Goal: Task Accomplishment & Management: Use online tool/utility

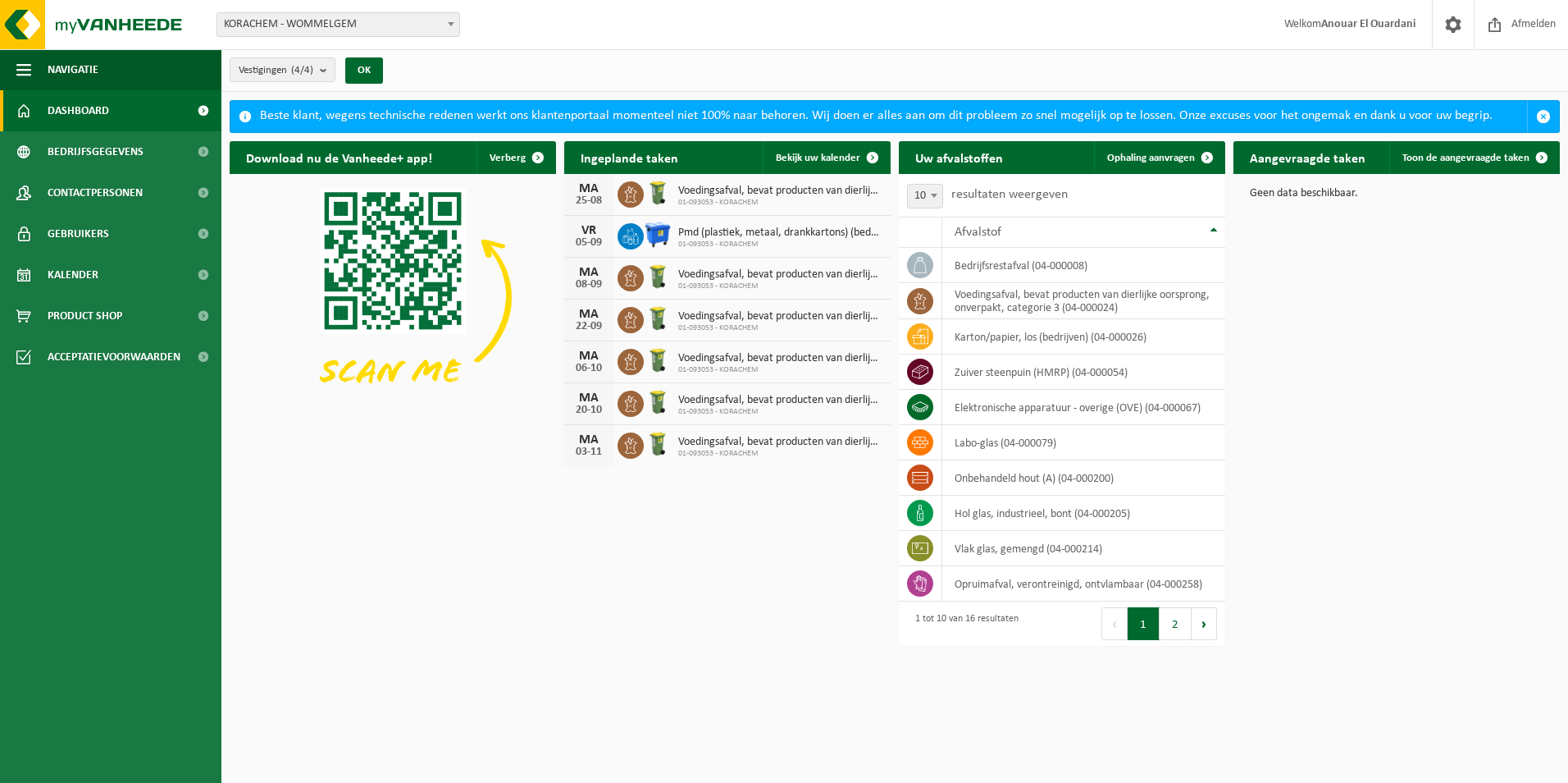
click at [120, 112] on link "Dashboard" at bounding box center [110, 110] width 222 height 41
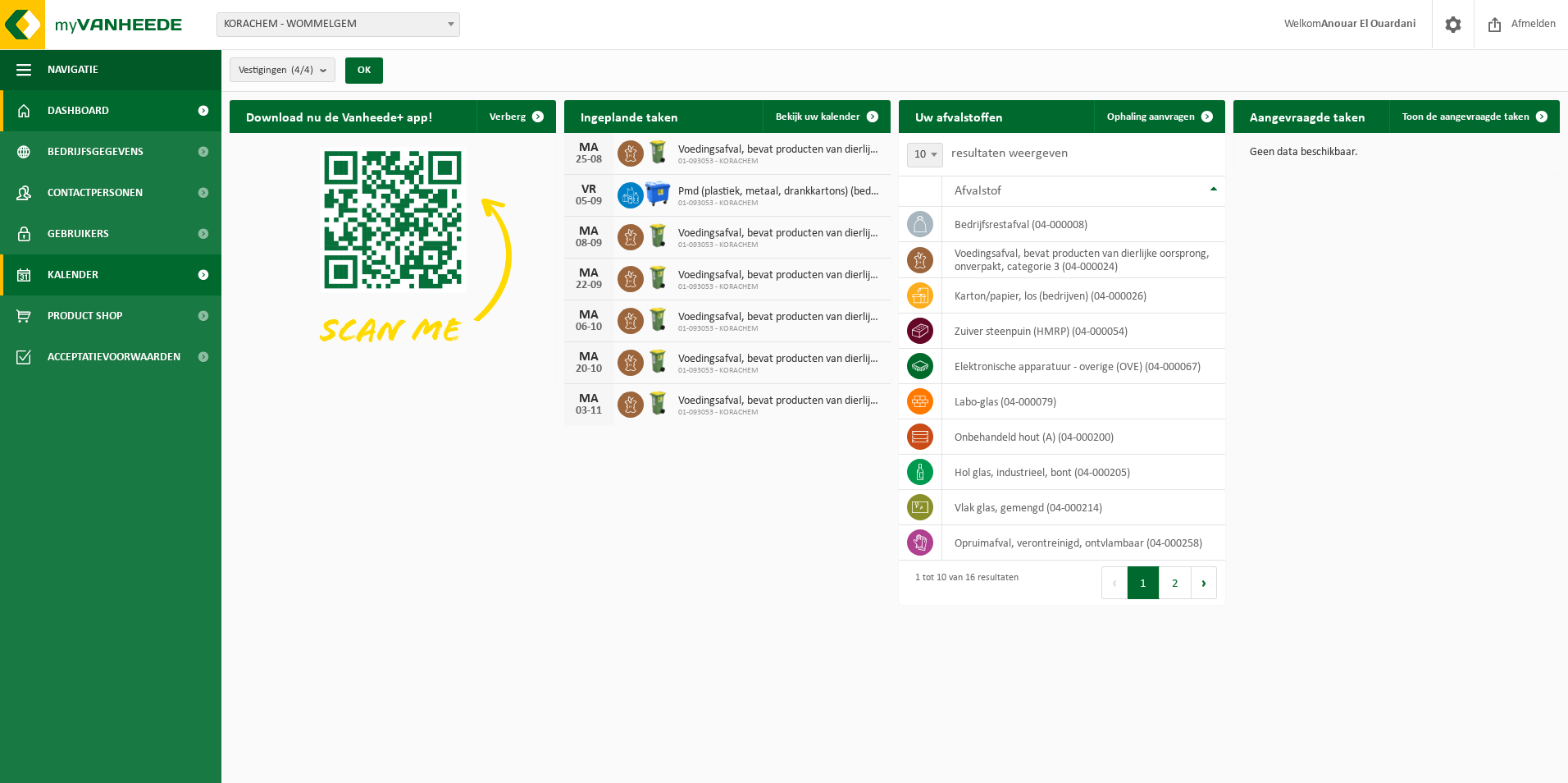
click at [97, 277] on span "Kalender" at bounding box center [73, 275] width 51 height 41
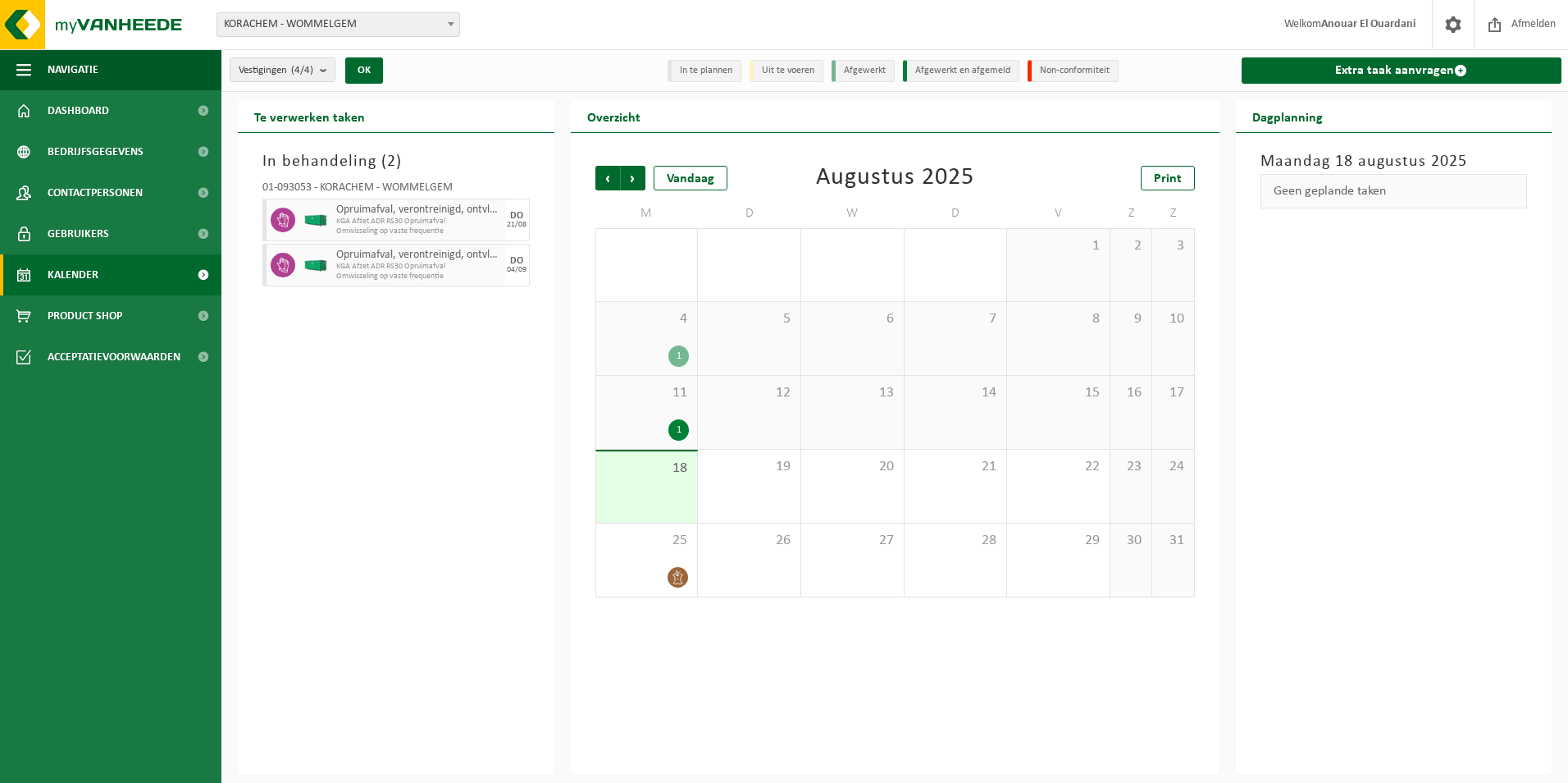
click at [652, 485] on div "18" at bounding box center [647, 487] width 101 height 72
click at [643, 495] on div "18" at bounding box center [647, 487] width 101 height 72
copy span "18"
click at [632, 482] on div "18" at bounding box center [647, 487] width 101 height 72
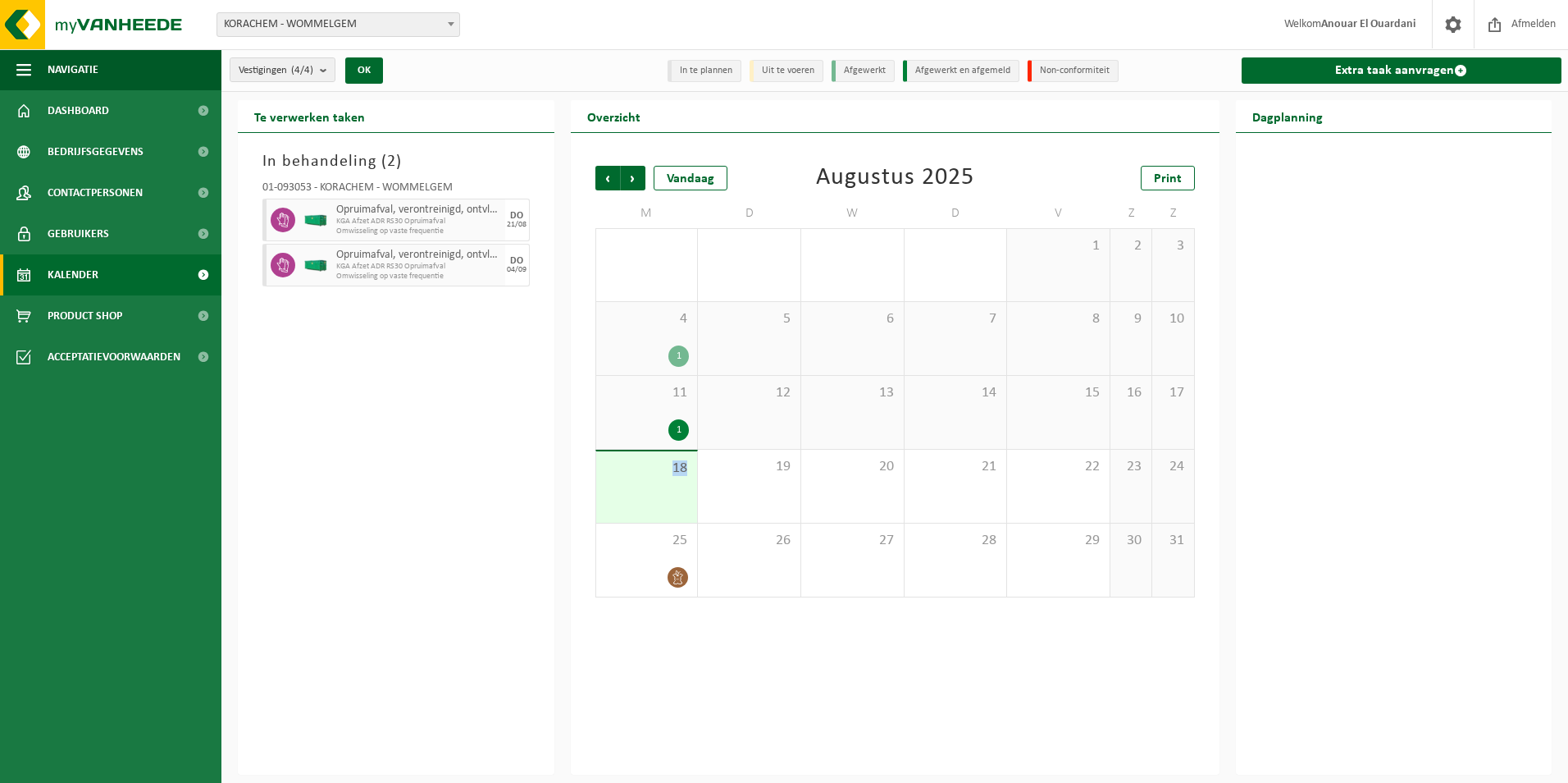
click at [632, 482] on div "18" at bounding box center [647, 487] width 101 height 72
drag, startPoint x: 632, startPoint y: 482, endPoint x: 411, endPoint y: 428, distance: 227.5
click at [410, 428] on div "In behandeling ( 2 ) 01-093053 - KORACHEM - WOMMELGEM Opruimafval, verontreinig…" at bounding box center [396, 454] width 316 height 642
click at [1361, 192] on div "Geen geplande taken" at bounding box center [1394, 191] width 268 height 35
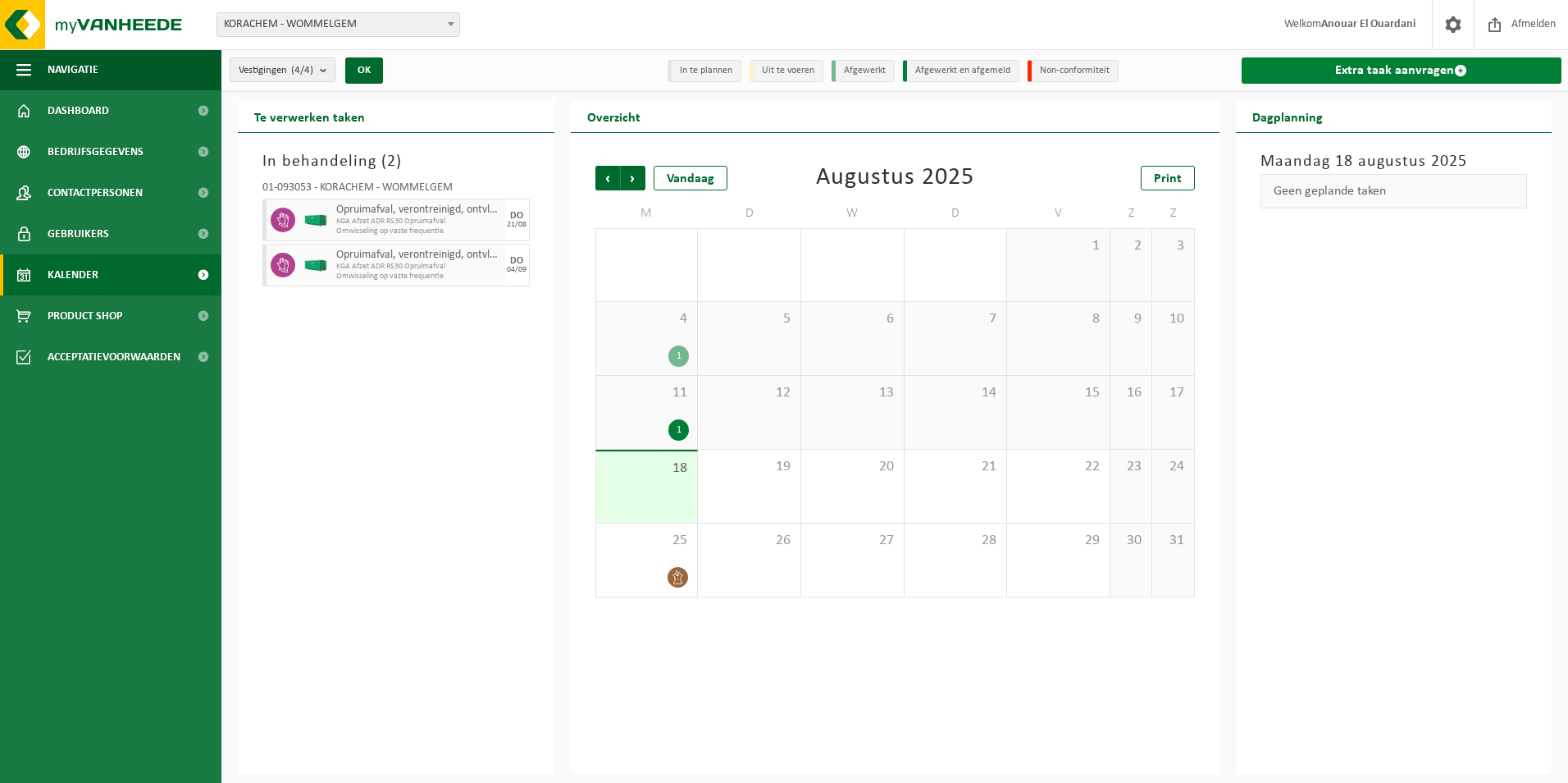
click at [1375, 70] on link "Extra taak aanvragen" at bounding box center [1402, 71] width 320 height 26
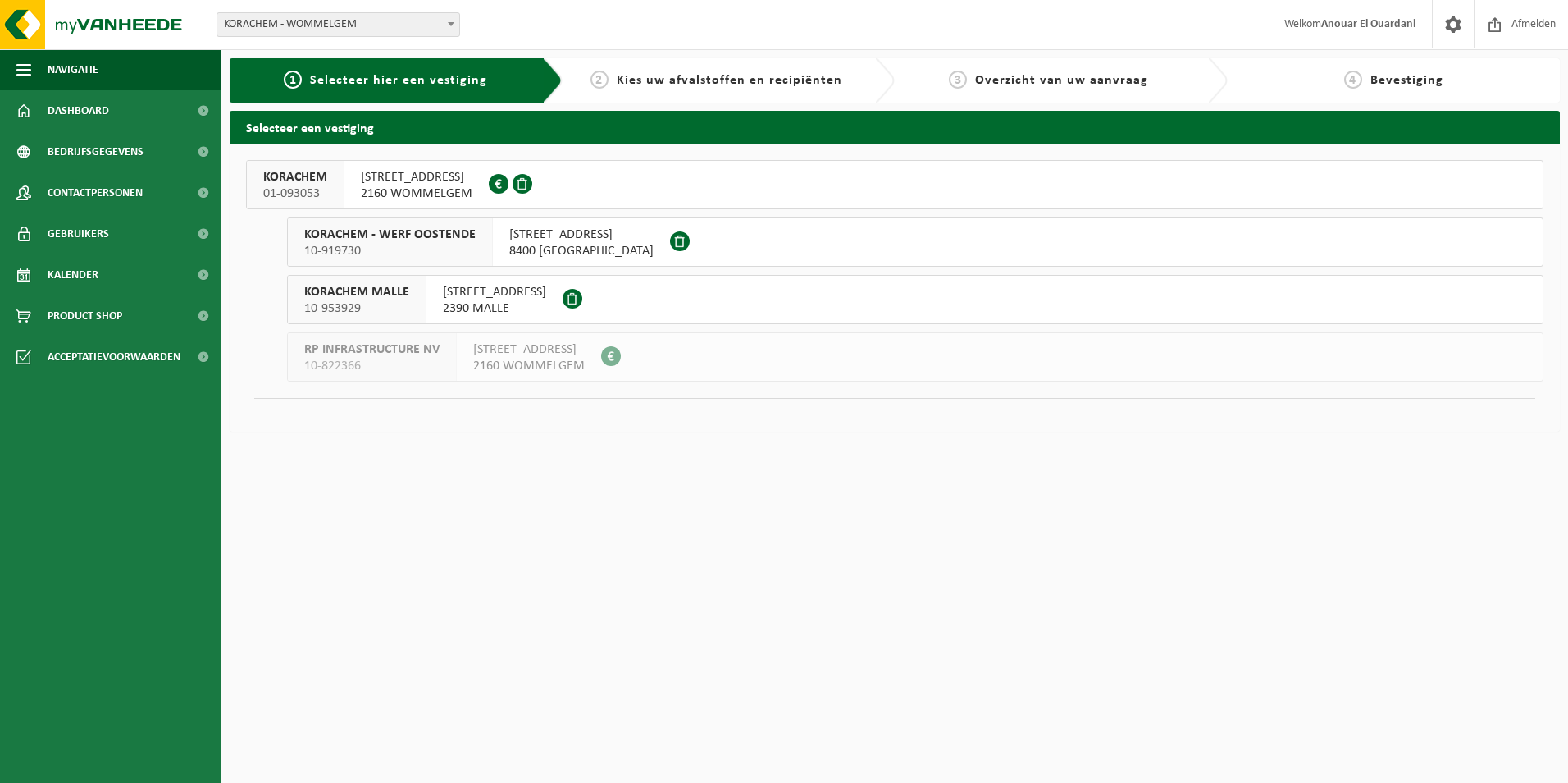
click at [414, 178] on span "GULKENRODESTRAAT 3" at bounding box center [417, 177] width 111 height 16
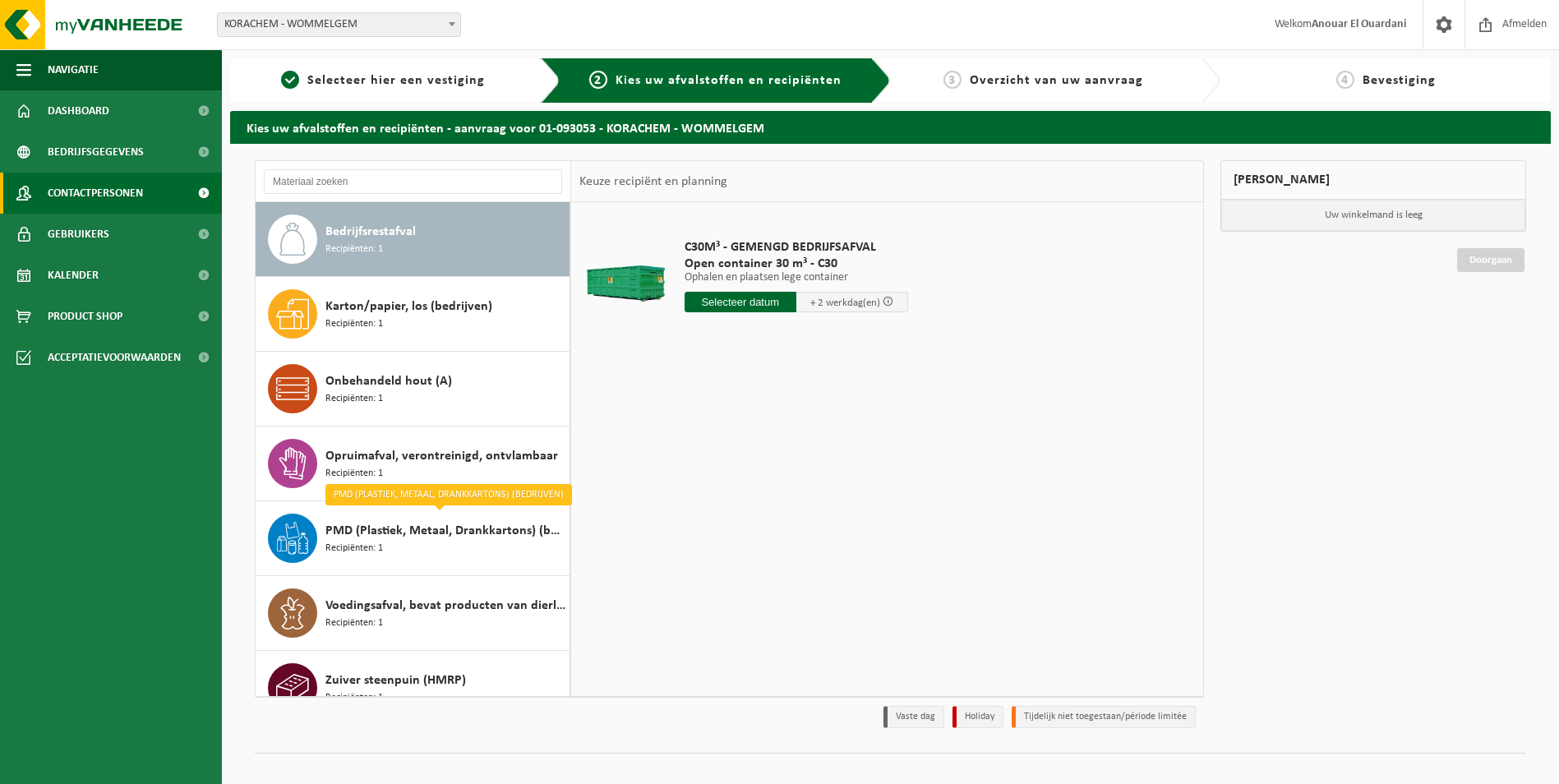
click at [91, 201] on span "Contactpersonen" at bounding box center [96, 192] width 96 height 41
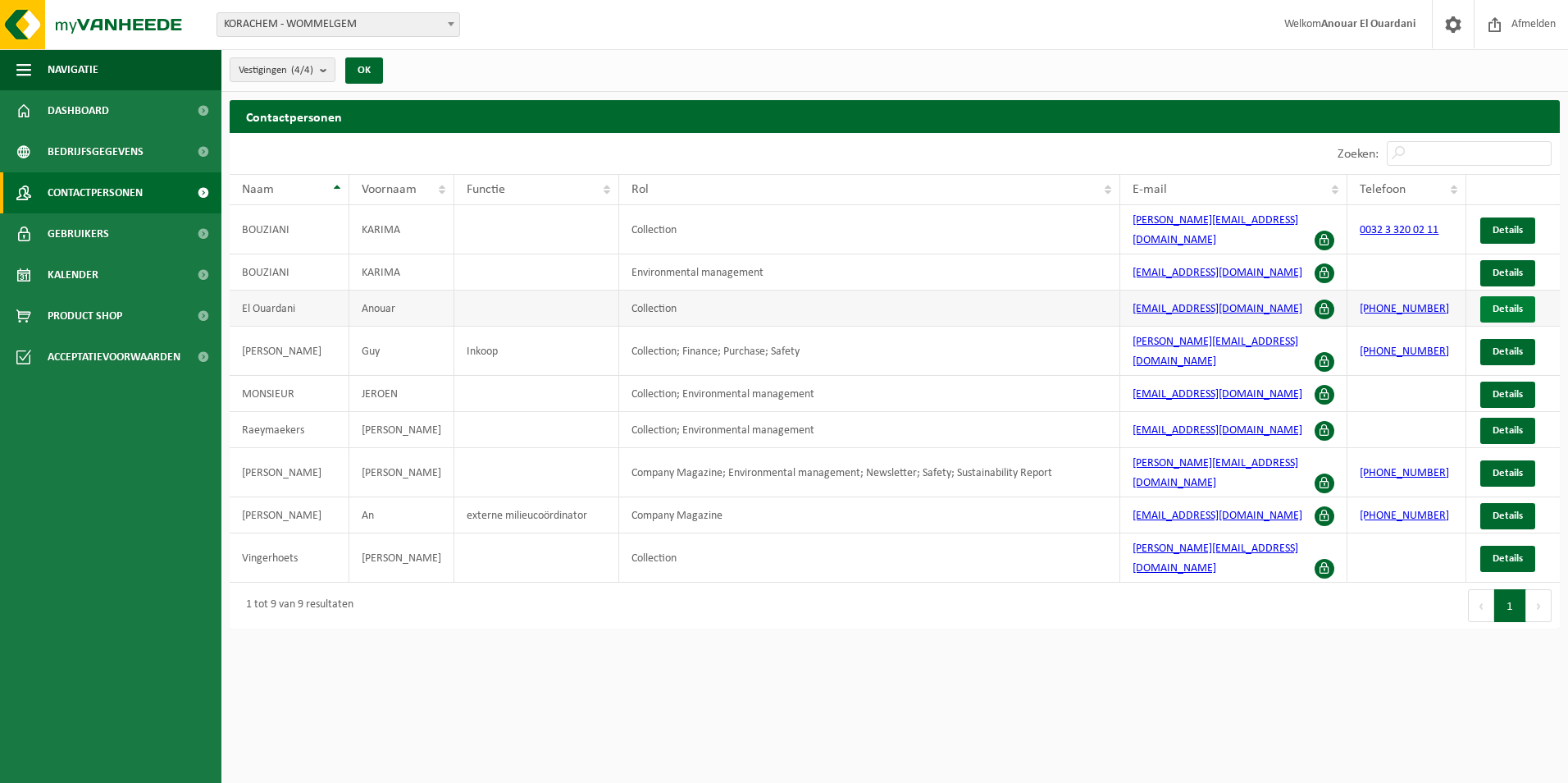
click at [1523, 303] on span "Details" at bounding box center [1507, 308] width 31 height 11
